Goal: Task Accomplishment & Management: Manage account settings

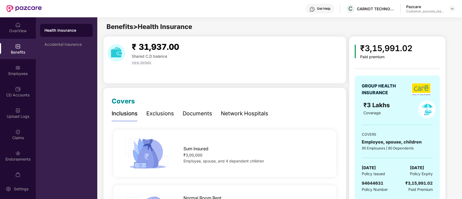
scroll to position [517, 0]
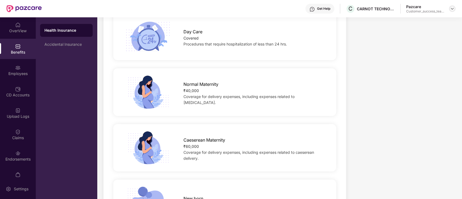
click at [450, 10] on img at bounding box center [452, 8] width 4 height 4
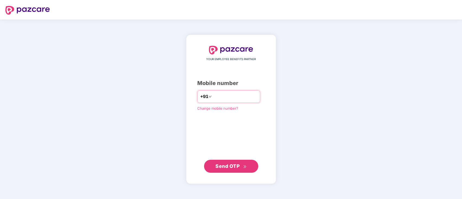
click at [218, 95] on input "number" at bounding box center [235, 96] width 44 height 9
type input "**********"
click at [235, 168] on span "Send OTP" at bounding box center [227, 166] width 24 height 6
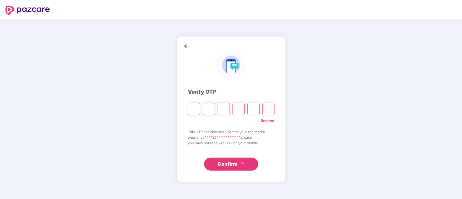
type input "*"
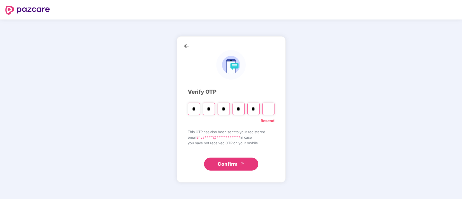
type input "*"
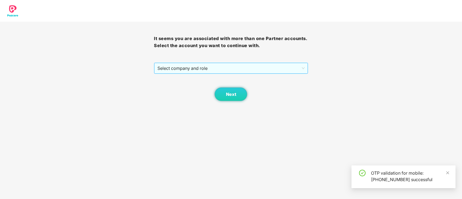
click at [178, 67] on span "Select company and role" at bounding box center [230, 68] width 147 height 10
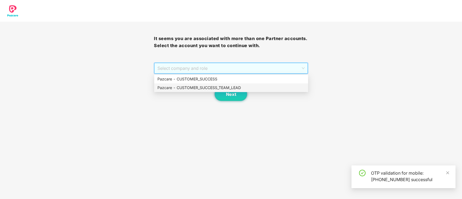
click at [188, 89] on div "Pazcare - CUSTOMER_SUCCESS_TEAM_LEAD" at bounding box center [230, 88] width 147 height 6
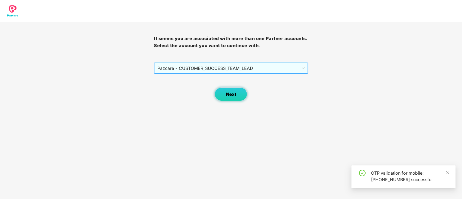
click at [240, 97] on button "Next" at bounding box center [230, 94] width 32 height 14
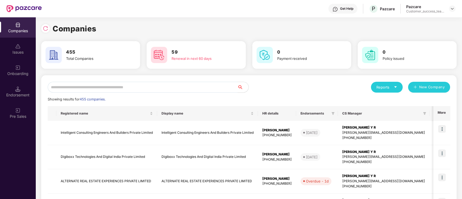
click at [111, 88] on input "text" at bounding box center [143, 87] width 190 height 11
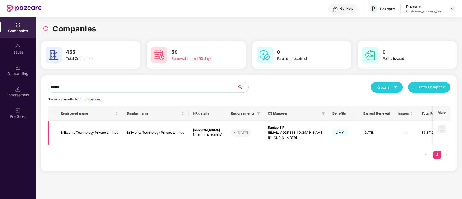
type input "******"
click at [437, 140] on td at bounding box center [441, 133] width 17 height 24
click at [442, 129] on img at bounding box center [442, 129] width 8 height 8
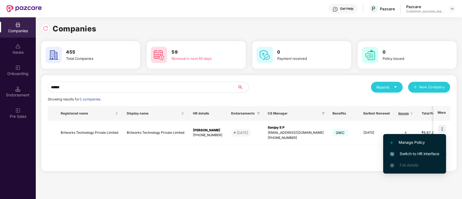
click at [437, 153] on span "Switch to HR interface" at bounding box center [414, 154] width 49 height 6
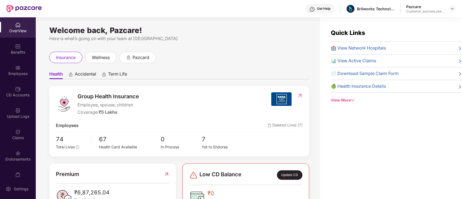
click at [20, 86] on div "CD Accounts" at bounding box center [18, 91] width 36 height 20
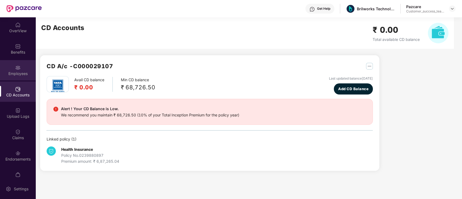
click at [19, 71] on div "Employees" at bounding box center [18, 73] width 36 height 5
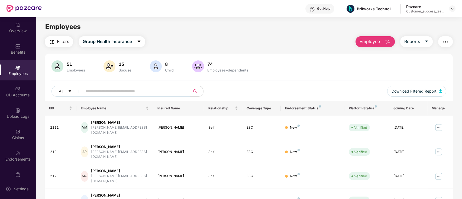
click at [157, 88] on input "text" at bounding box center [134, 91] width 97 height 8
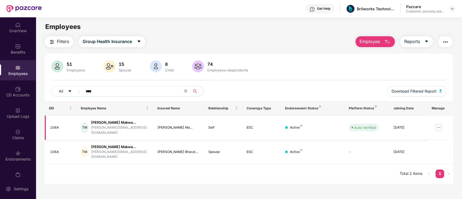
type input "****"
click at [437, 123] on img at bounding box center [438, 127] width 9 height 9
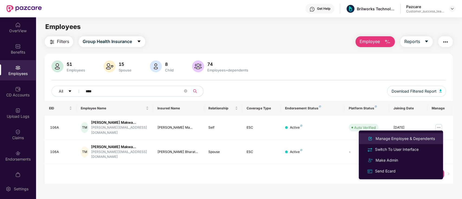
click at [431, 137] on div "Manage Employee & Dependents" at bounding box center [404, 139] width 61 height 6
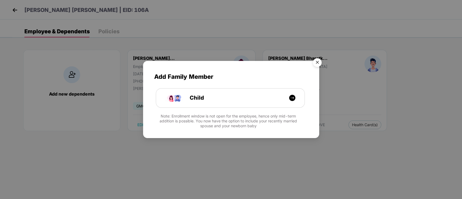
click at [318, 63] on img "Close" at bounding box center [316, 63] width 15 height 15
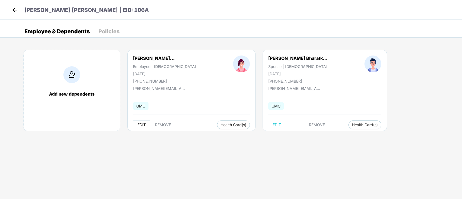
click at [141, 126] on span "EDIT" at bounding box center [141, 125] width 8 height 4
select select "******"
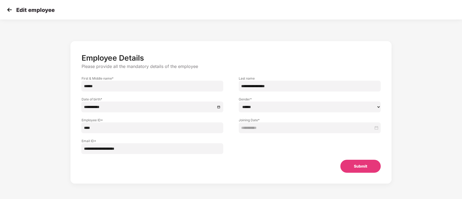
drag, startPoint x: 283, startPoint y: 89, endPoint x: 232, endPoint y: 86, distance: 51.8
click at [232, 86] on div "**********" at bounding box center [309, 81] width 157 height 21
type input "**********"
click at [363, 166] on button "Submit" at bounding box center [360, 166] width 40 height 13
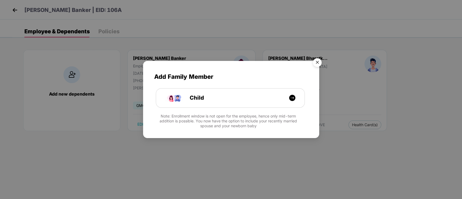
click at [319, 58] on img "Close" at bounding box center [316, 63] width 15 height 15
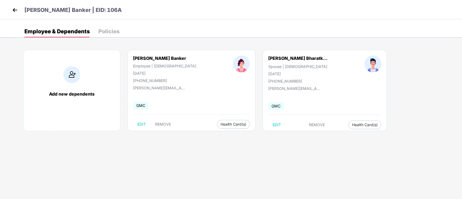
click at [10, 7] on div "[PERSON_NAME] Banker | EID: 106A" at bounding box center [231, 9] width 462 height 19
click at [13, 8] on img at bounding box center [15, 10] width 8 height 8
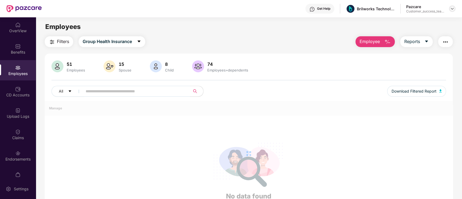
click at [453, 9] on img at bounding box center [452, 8] width 4 height 4
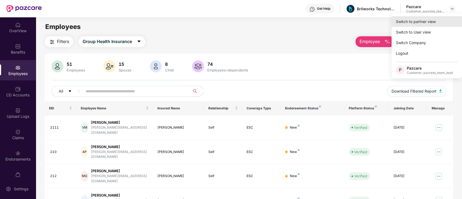
click at [435, 25] on div "Switch to partner view" at bounding box center [426, 21] width 70 height 11
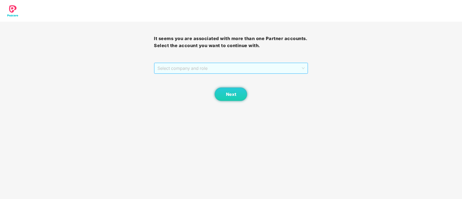
click at [194, 72] on span "Select company and role" at bounding box center [230, 68] width 147 height 10
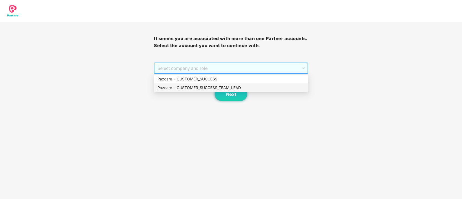
click at [199, 87] on div "Pazcare - CUSTOMER_SUCCESS_TEAM_LEAD" at bounding box center [230, 88] width 147 height 6
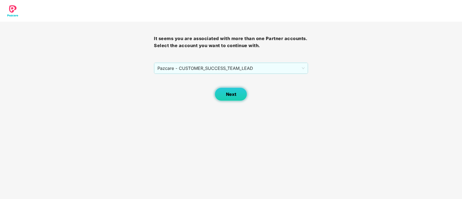
click at [236, 98] on button "Next" at bounding box center [230, 94] width 32 height 14
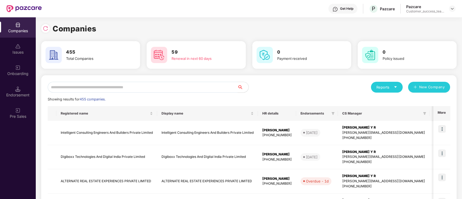
click at [204, 92] on input "text" at bounding box center [143, 87] width 190 height 11
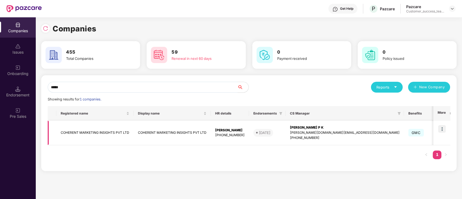
type input "*****"
click at [442, 127] on img at bounding box center [442, 129] width 8 height 8
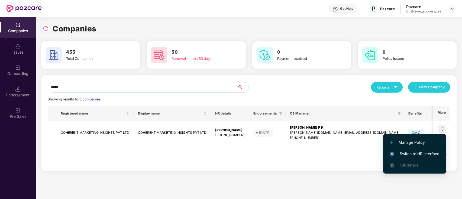
click at [432, 155] on span "Switch to HR interface" at bounding box center [414, 154] width 49 height 6
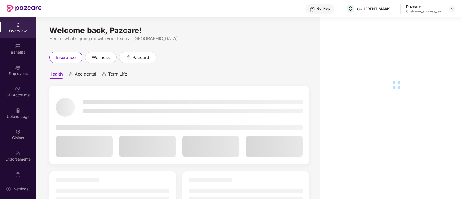
click at [10, 65] on div "Employees" at bounding box center [18, 70] width 36 height 20
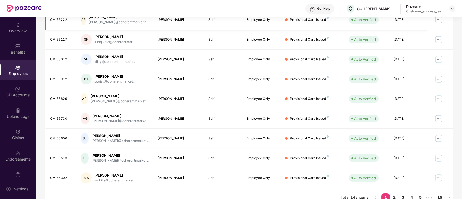
scroll to position [133, 0]
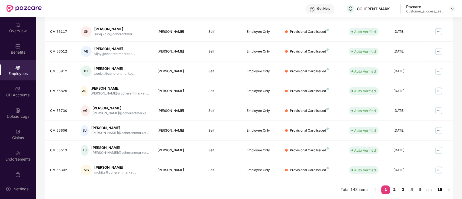
click at [440, 188] on link "15" at bounding box center [439, 189] width 9 height 8
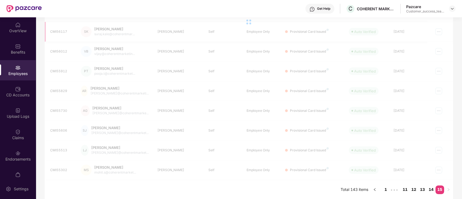
scroll to position [17, 0]
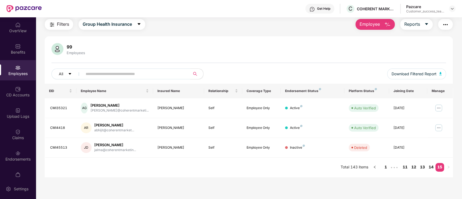
click at [121, 73] on input "text" at bounding box center [134, 74] width 97 height 8
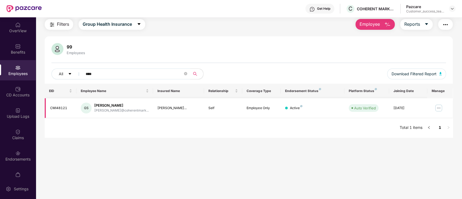
type input "****"
click at [437, 110] on img at bounding box center [438, 108] width 9 height 9
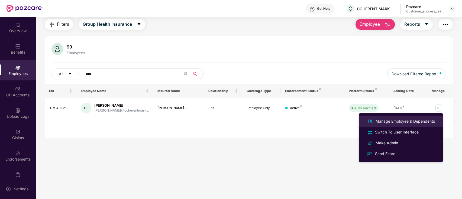
click at [421, 124] on div "Manage Employee & Dependents" at bounding box center [404, 121] width 61 height 6
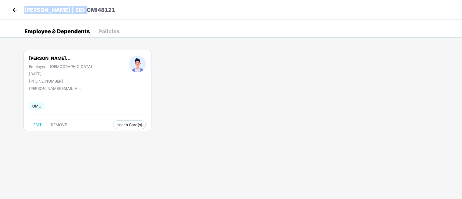
drag, startPoint x: 89, startPoint y: 10, endPoint x: 22, endPoint y: 10, distance: 67.7
click at [22, 10] on header "[PERSON_NAME] | EID: CMI48121" at bounding box center [63, 11] width 104 height 10
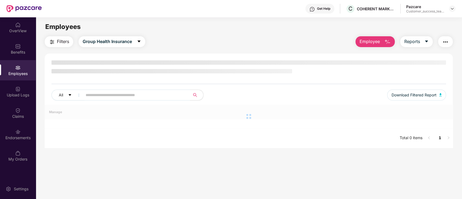
copy p "[PERSON_NAME]"
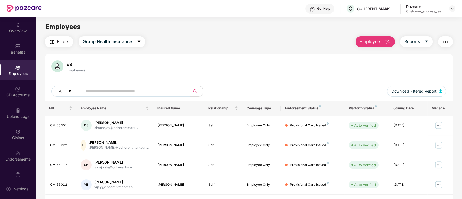
click at [108, 91] on input "text" at bounding box center [134, 91] width 97 height 8
type input "*"
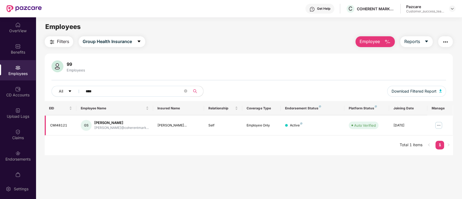
type input "****"
drag, startPoint x: 136, startPoint y: 123, endPoint x: 94, endPoint y: 122, distance: 41.4
click at [94, 122] on div "[PERSON_NAME]" at bounding box center [121, 122] width 54 height 5
copy div "[PERSON_NAME]"
click at [26, 50] on div "Benefits" at bounding box center [18, 52] width 36 height 5
